Goal: Task Accomplishment & Management: Manage account settings

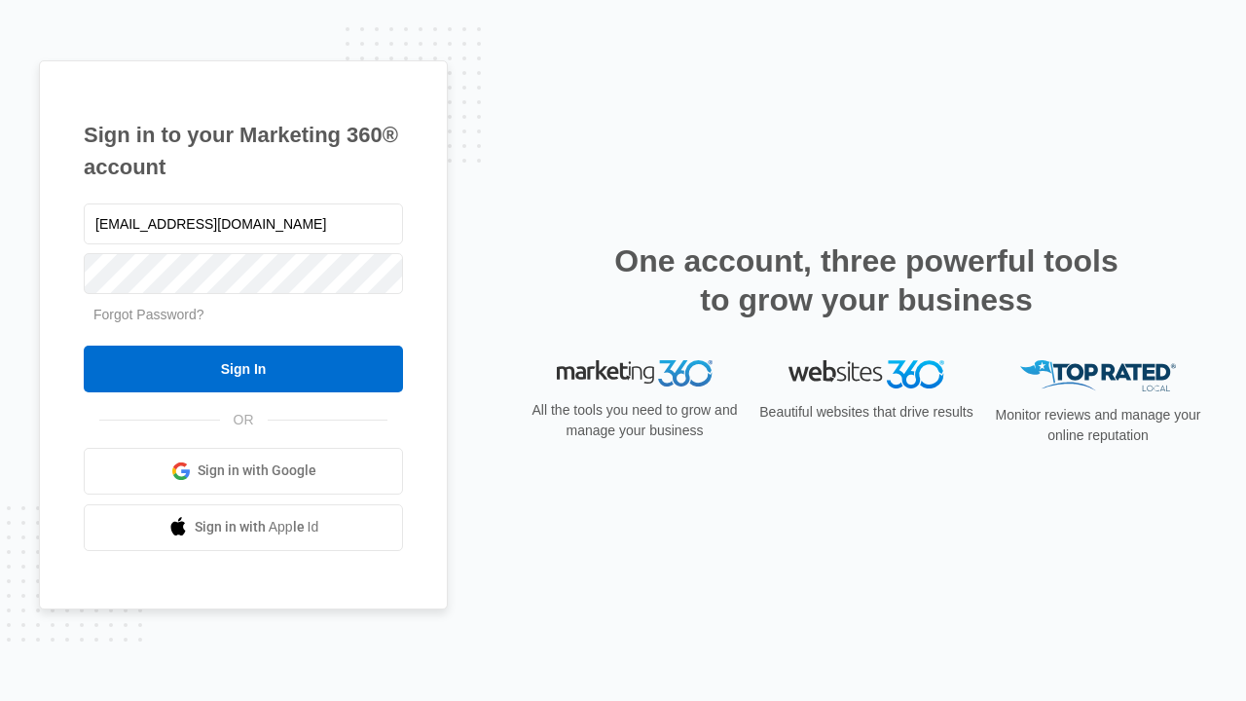
type input "[EMAIL_ADDRESS][DOMAIN_NAME]"
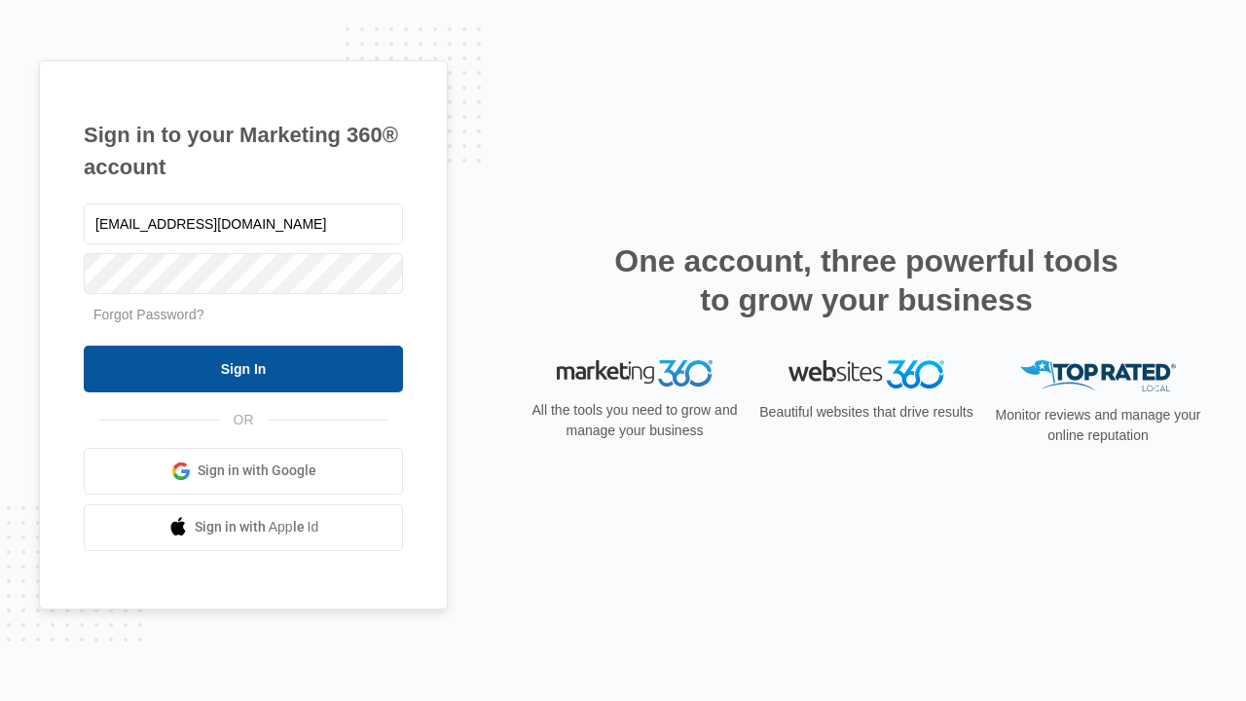
click at [243, 368] on input "Sign In" at bounding box center [243, 369] width 319 height 47
